Goal: Information Seeking & Learning: Learn about a topic

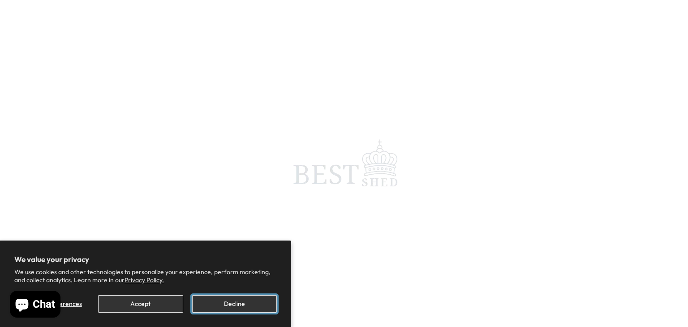
click at [217, 300] on button "Decline" at bounding box center [234, 303] width 85 height 17
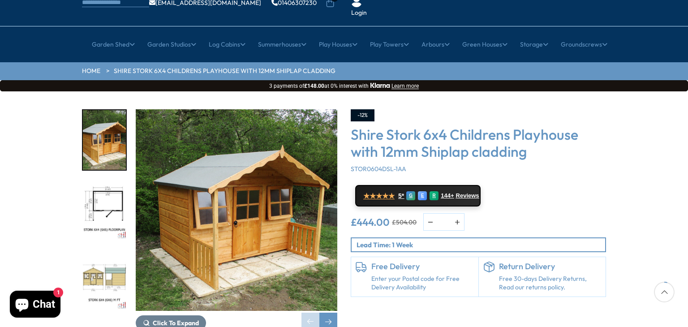
scroll to position [73, 0]
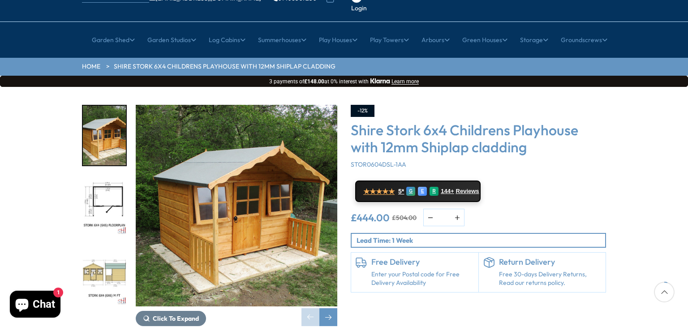
click at [96, 176] on img "2 / 10" at bounding box center [104, 206] width 43 height 60
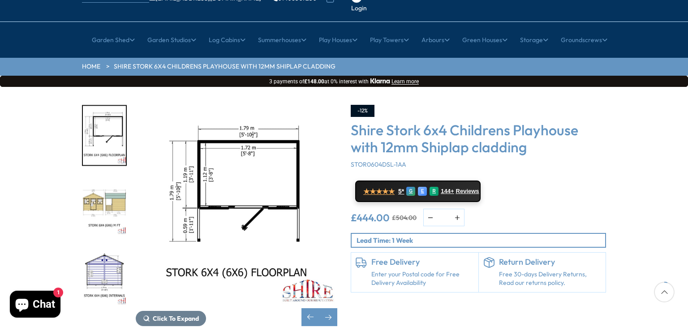
click at [102, 246] on img "4 / 10" at bounding box center [104, 276] width 43 height 60
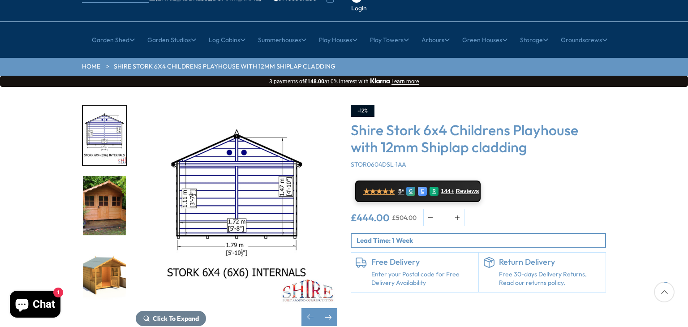
click at [109, 176] on img "5 / 10" at bounding box center [104, 206] width 43 height 60
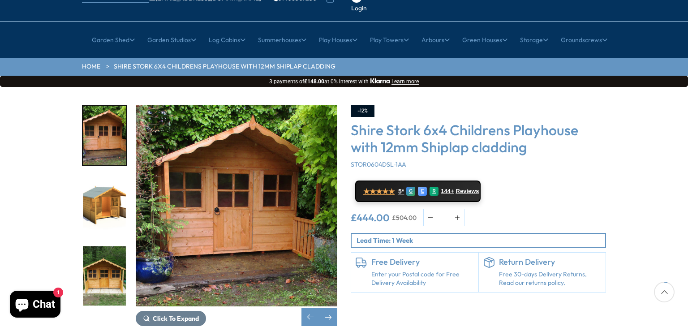
click at [110, 176] on img "6 / 10" at bounding box center [104, 206] width 43 height 60
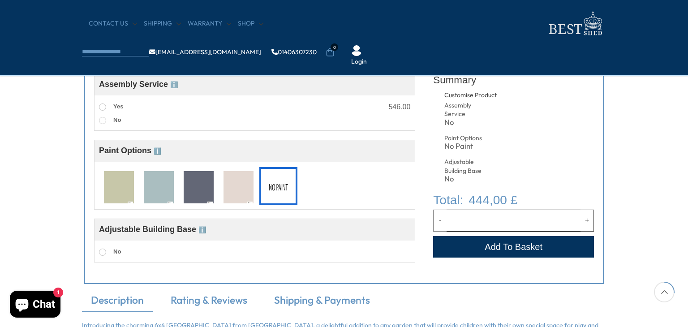
scroll to position [374, 0]
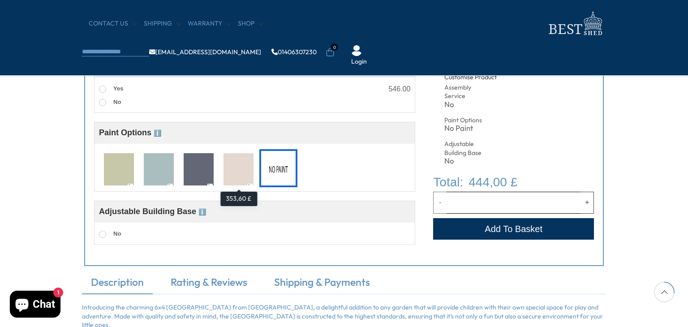
click at [238, 166] on img at bounding box center [238, 169] width 30 height 33
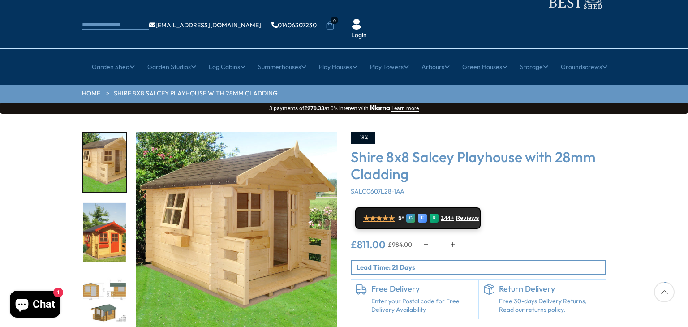
scroll to position [47, 0]
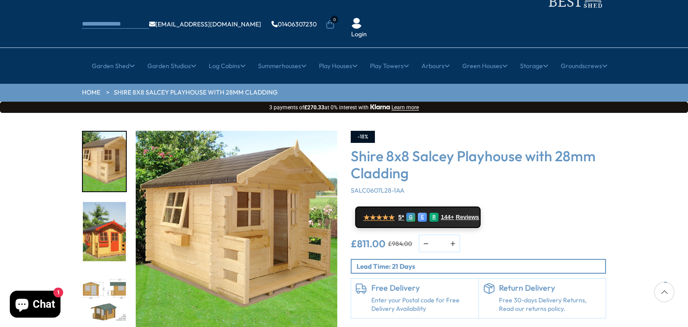
click at [104, 272] on img "3 / 5" at bounding box center [104, 302] width 43 height 60
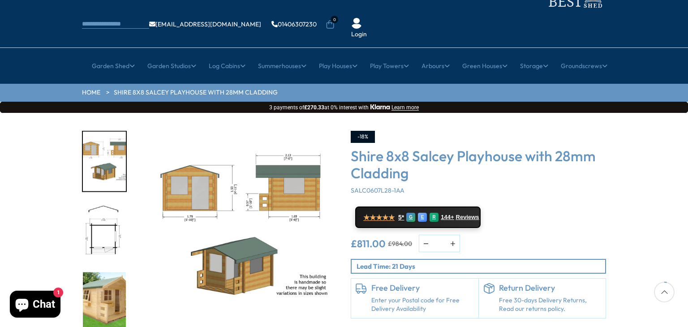
click at [228, 159] on img "3 / 5" at bounding box center [236, 231] width 201 height 201
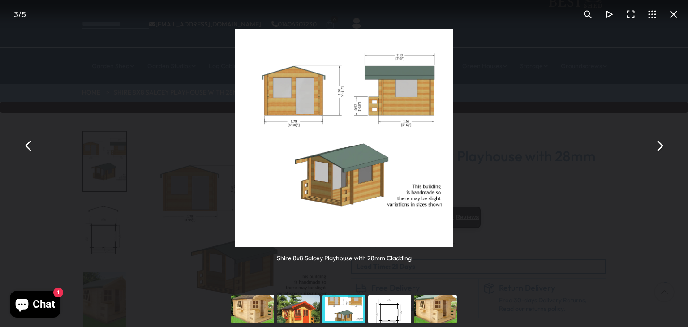
click at [341, 95] on img "You can close this modal content with the ESC key" at bounding box center [344, 138] width 218 height 218
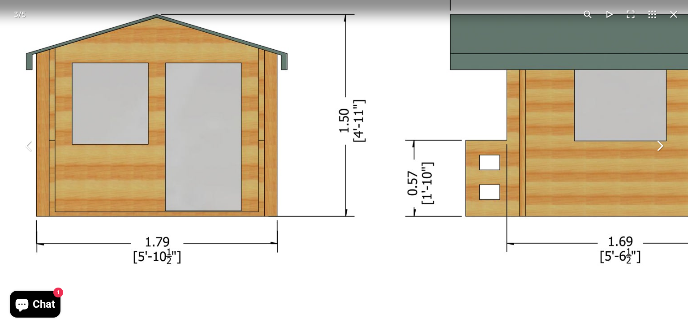
drag, startPoint x: 308, startPoint y: 89, endPoint x: 319, endPoint y: 130, distance: 42.6
click at [319, 130] on img "You can close this modal content with the ESC key" at bounding box center [363, 308] width 895 height 895
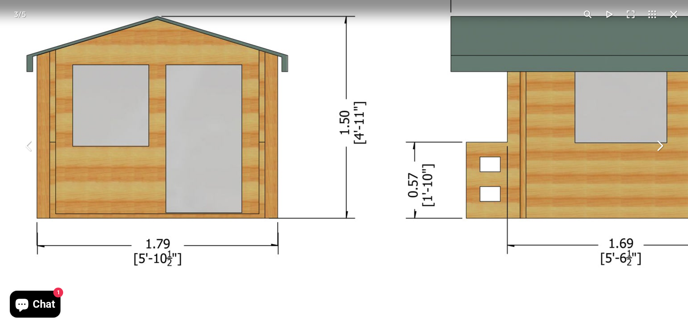
click at [256, 69] on img "You can close this modal content with the ESC key" at bounding box center [364, 310] width 895 height 895
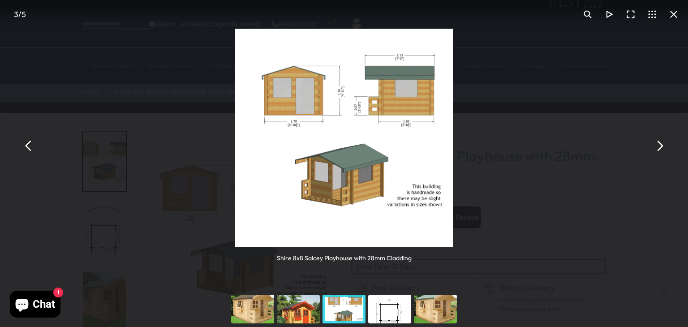
click at [339, 168] on img "You can close this modal content with the ESC key" at bounding box center [344, 138] width 218 height 218
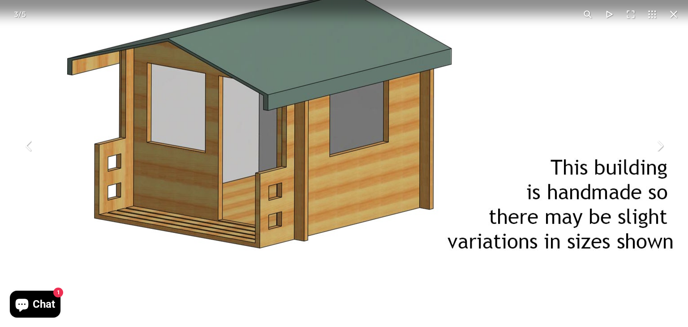
drag, startPoint x: 351, startPoint y: 176, endPoint x: 260, endPoint y: 100, distance: 119.2
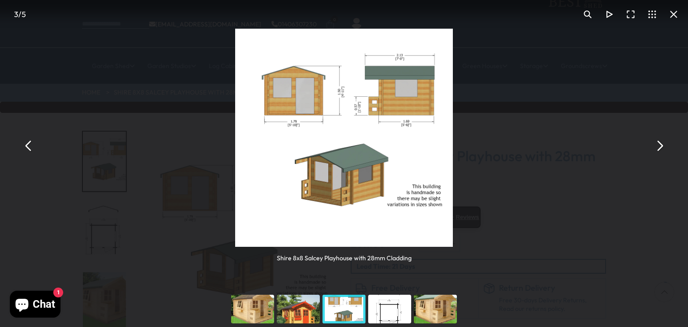
click at [680, 13] on button "You can close this modal content with the ESC key" at bounding box center [673, 14] width 21 height 21
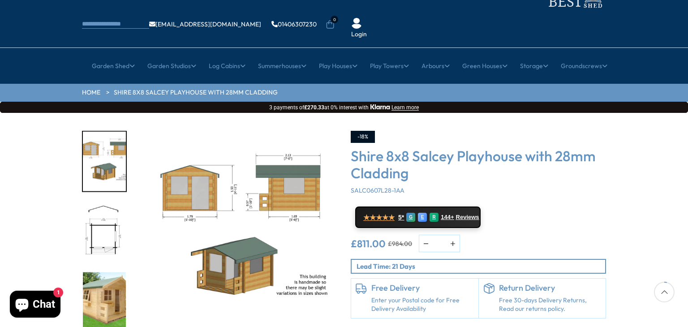
click at [444, 261] on p "Lead Time: 21 Days" at bounding box center [480, 265] width 249 height 9
